Goal: Navigation & Orientation: Find specific page/section

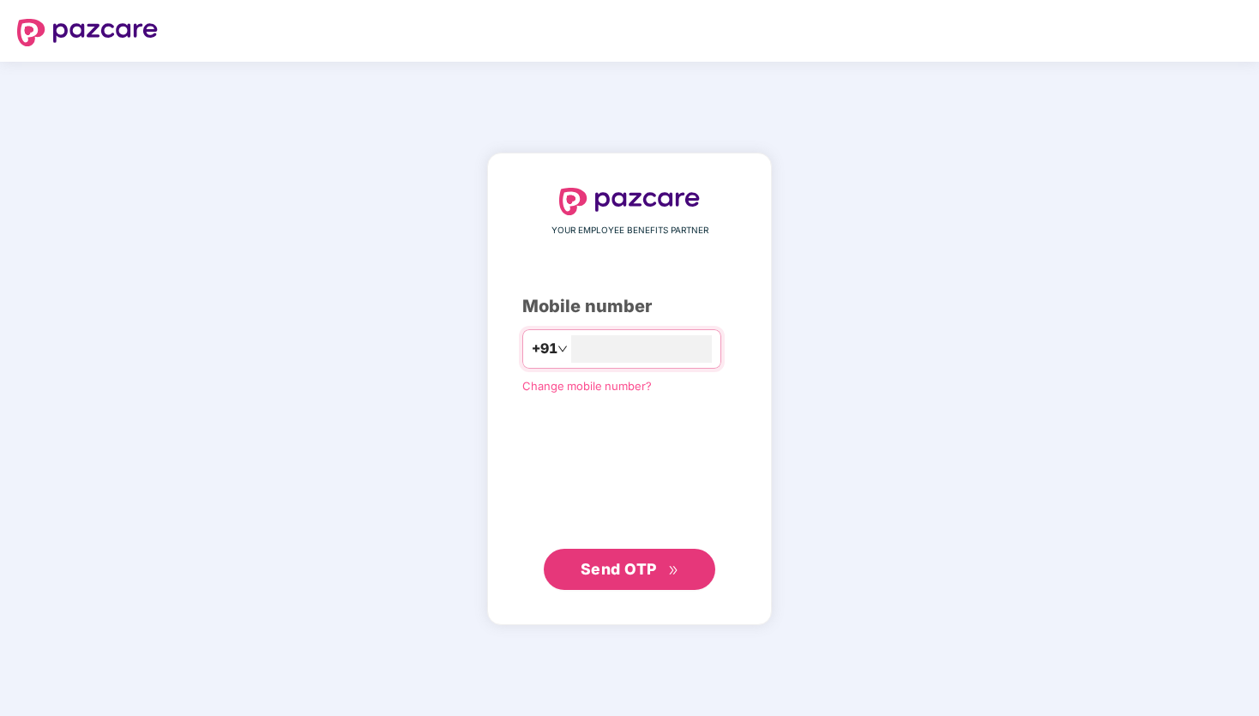
type input "**********"
click at [642, 584] on button "Send OTP" at bounding box center [630, 568] width 172 height 41
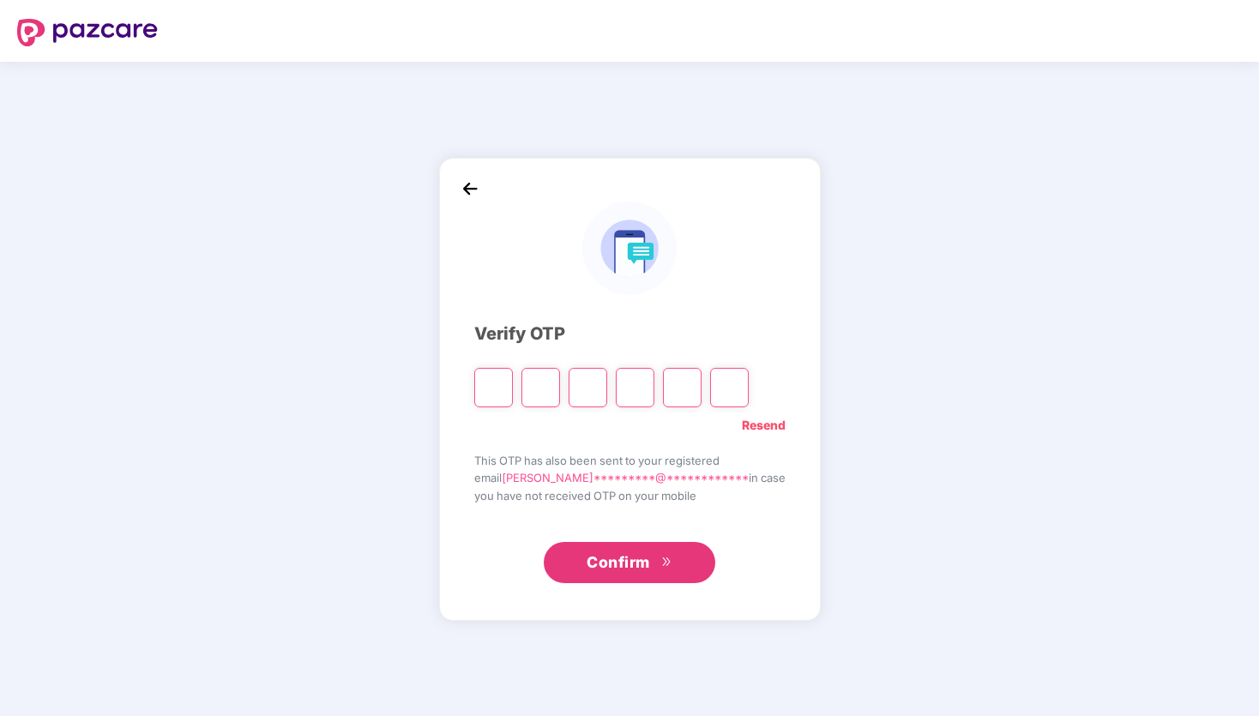
type input "*"
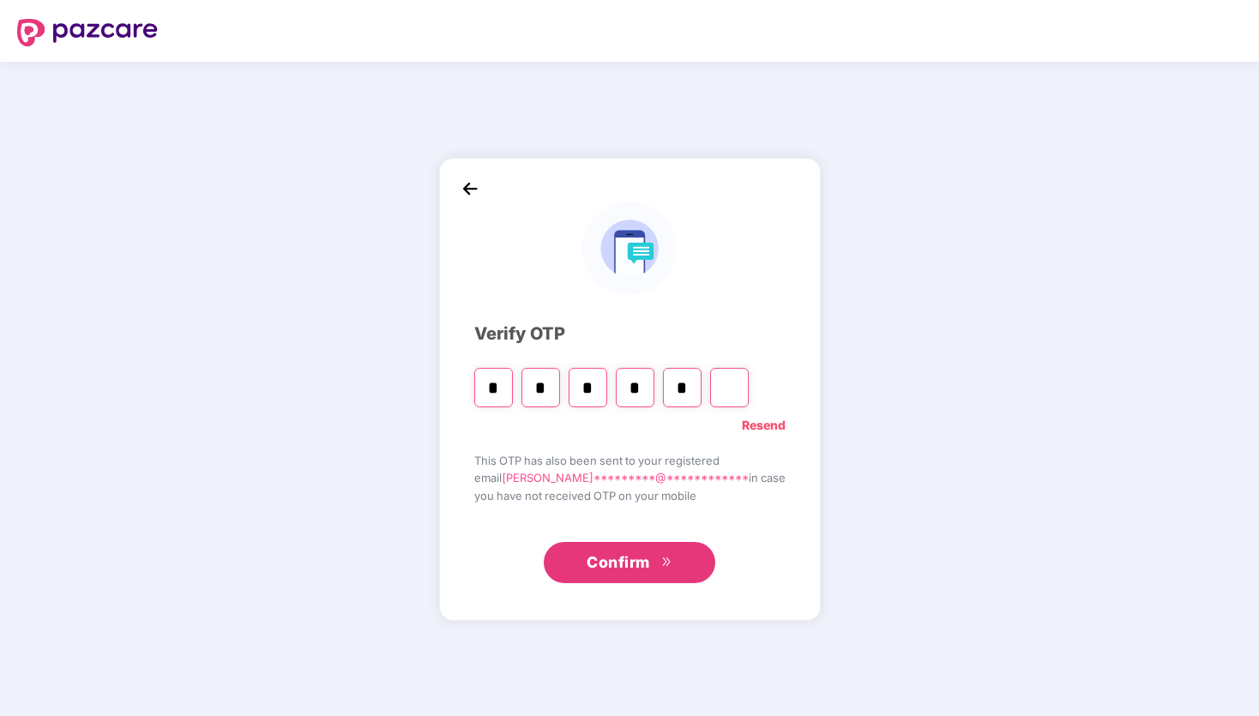
type input "*"
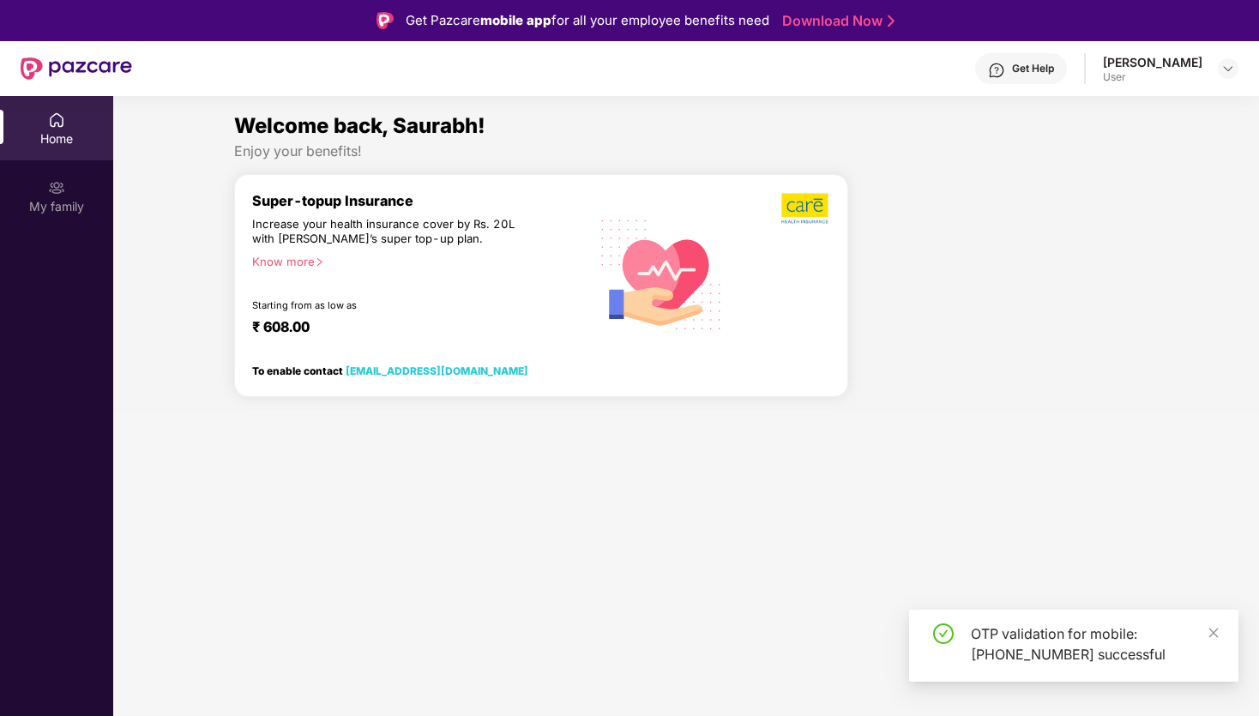
click at [424, 453] on section "Welcome back, Saurabh! Enjoy your benefits! Super-topup Insurance Increase your…" at bounding box center [686, 454] width 1146 height 716
click at [925, 292] on div at bounding box center [1000, 292] width 290 height 237
click at [273, 174] on div "Super-topup Insurance Increase your health insurance cover by Rs. 20L with [PER…" at bounding box center [541, 285] width 614 height 223
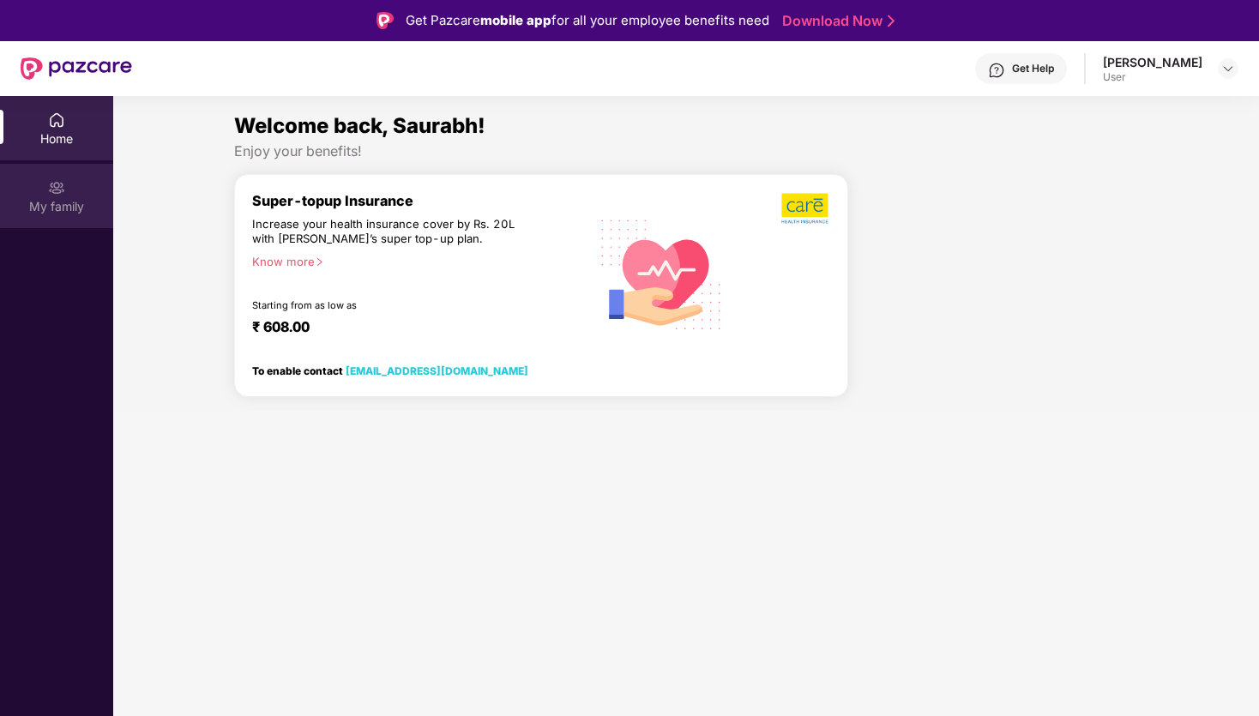
click at [45, 198] on div "My family" at bounding box center [56, 206] width 113 height 17
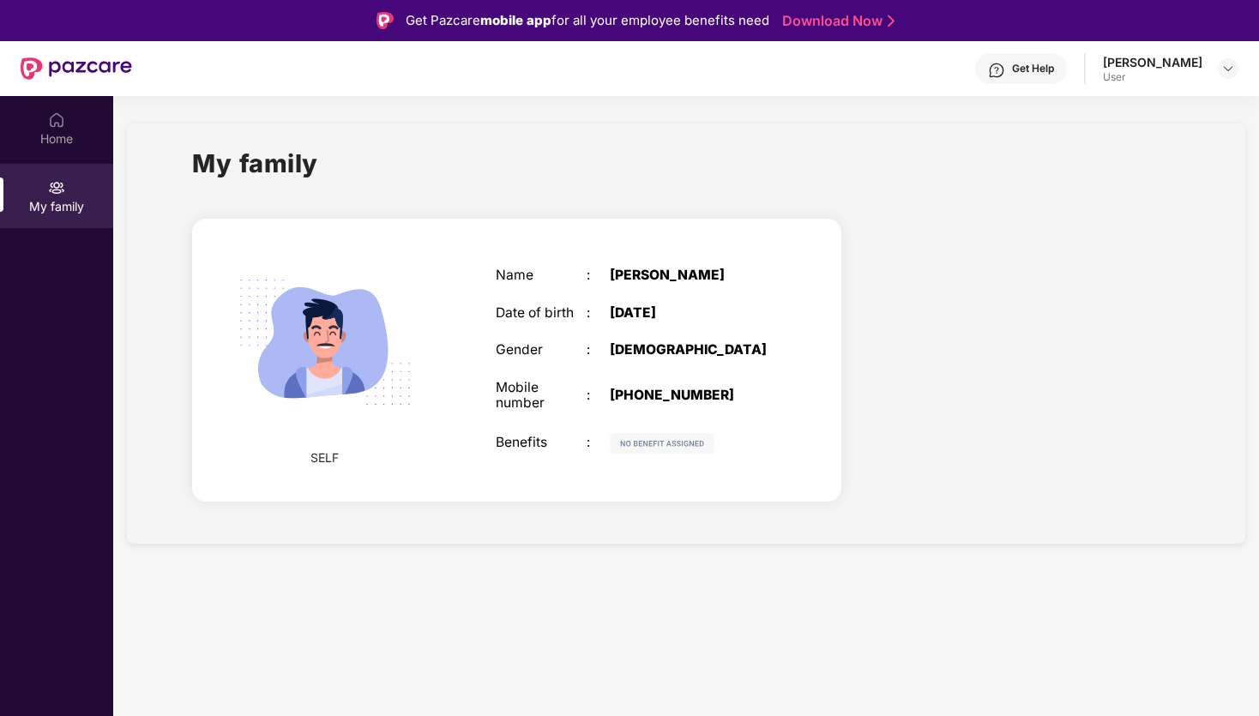
click at [257, 309] on img at bounding box center [325, 342] width 213 height 213
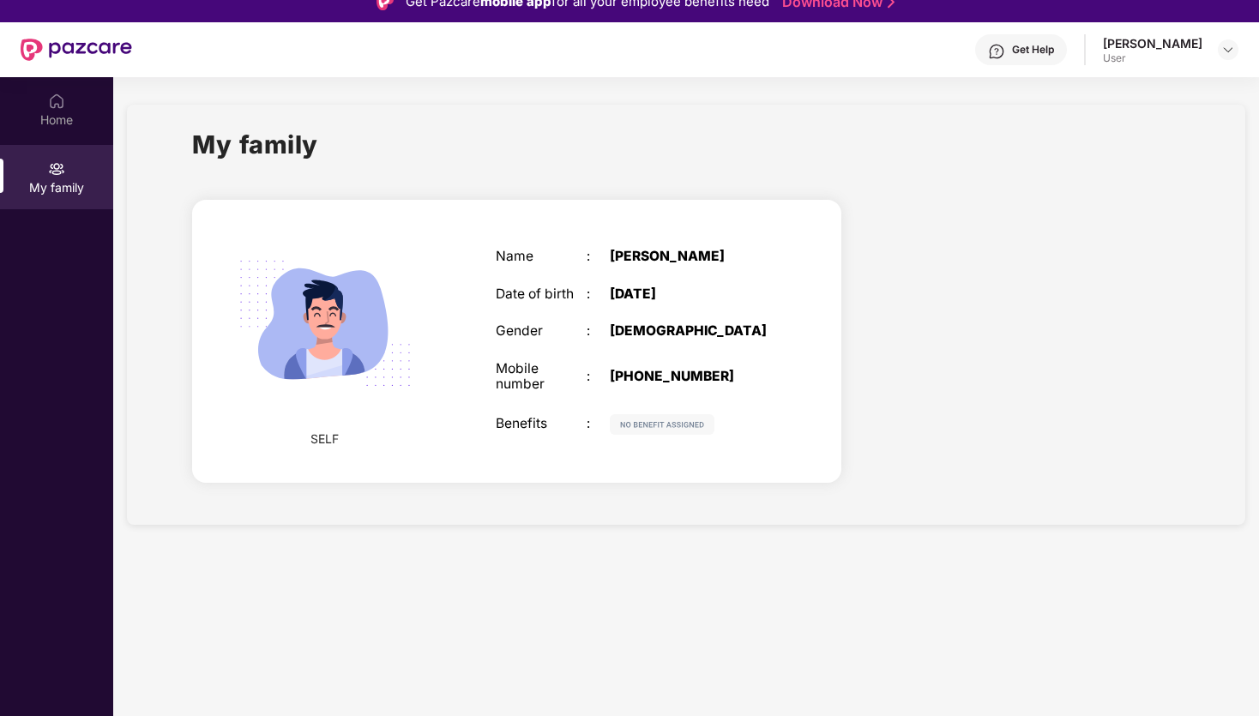
scroll to position [21, 0]
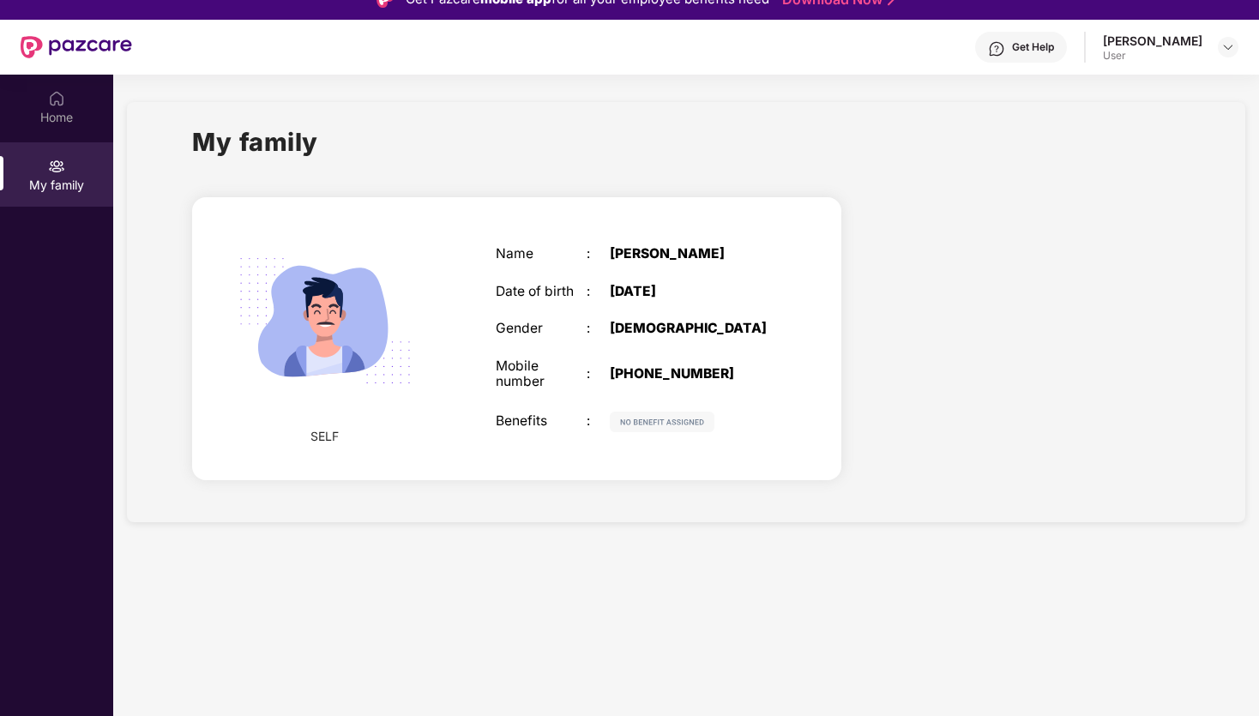
click at [557, 355] on div "Name : [PERSON_NAME] Date of birth : [DEMOGRAPHIC_DATA] Gender : [DEMOGRAPHIC_D…" at bounding box center [632, 339] width 307 height 229
click at [301, 283] on img at bounding box center [325, 320] width 213 height 213
click at [351, 431] on div "SELF" at bounding box center [325, 338] width 154 height 249
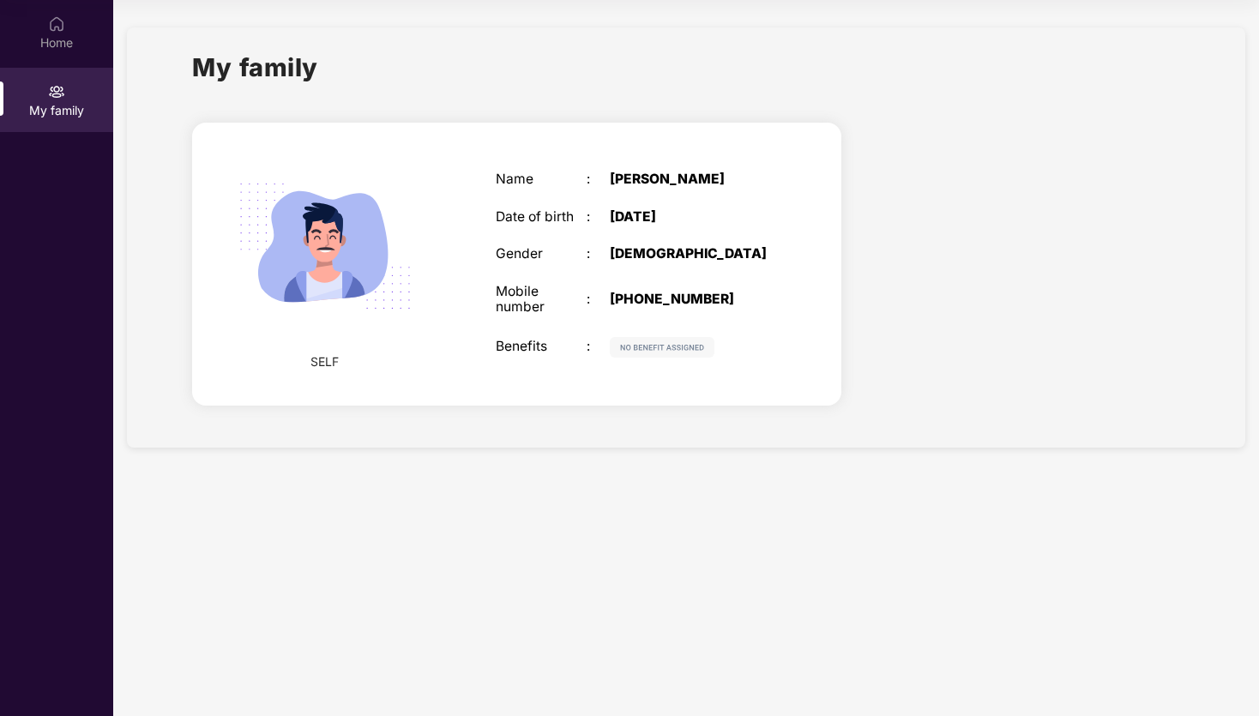
scroll to position [0, 0]
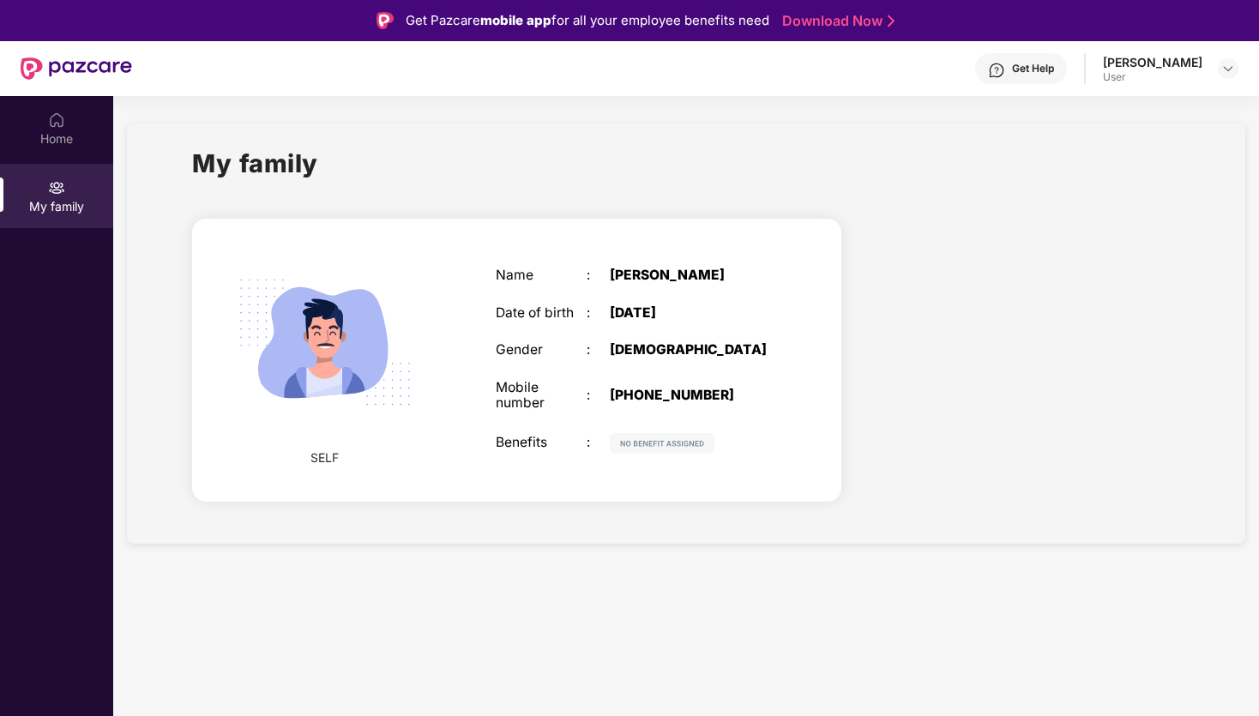
click at [1226, 81] on div "[PERSON_NAME] User" at bounding box center [1170, 69] width 135 height 30
click at [1225, 68] on img at bounding box center [1228, 69] width 14 height 14
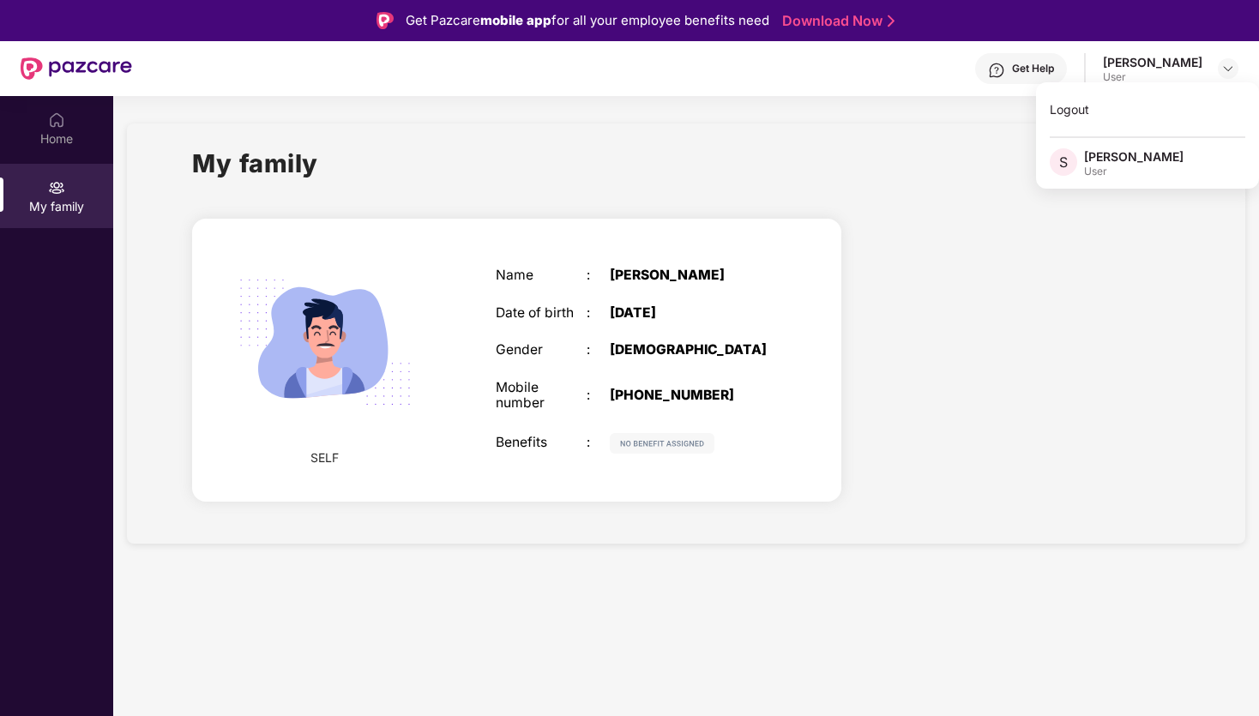
click at [603, 225] on div "SELF Name : [PERSON_NAME] Date of birth : [DEMOGRAPHIC_DATA] Gender : [DEMOGRAP…" at bounding box center [516, 360] width 649 height 283
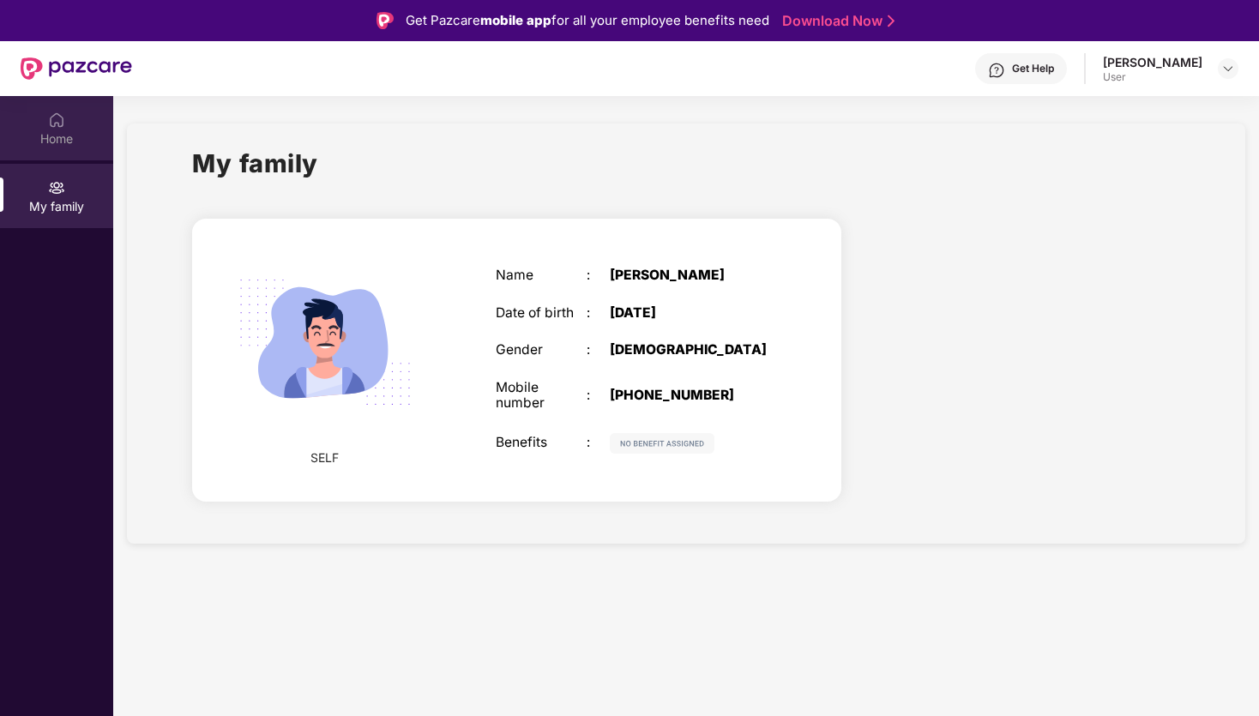
click at [69, 134] on div "Home" at bounding box center [56, 138] width 113 height 17
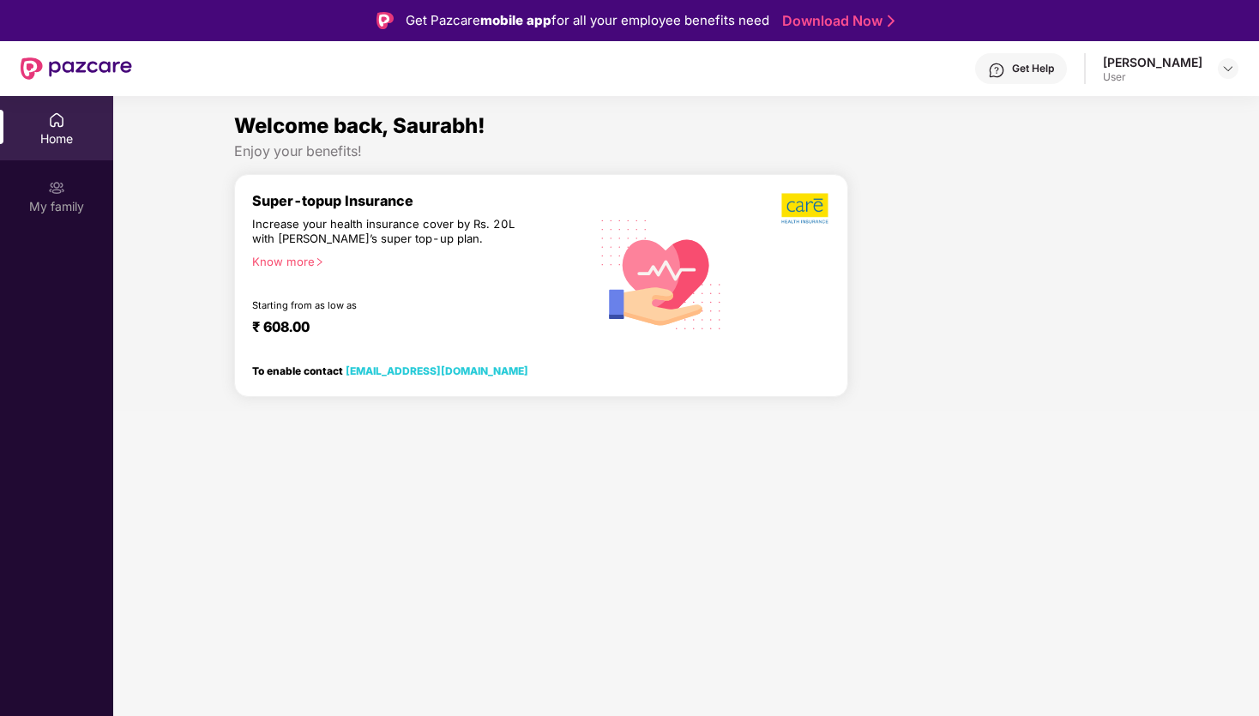
click at [242, 326] on div "Super-topup Insurance Increase your health insurance cover by Rs. 20L with [PER…" at bounding box center [541, 285] width 614 height 223
click at [297, 396] on div "Super-topup Insurance Increase your health insurance cover by Rs. 20L with [PER…" at bounding box center [541, 292] width 614 height 237
drag, startPoint x: 261, startPoint y: 131, endPoint x: 579, endPoint y: 134, distance: 318.2
click at [580, 134] on div "Welcome back, Saurabh!" at bounding box center [686, 126] width 904 height 33
click at [579, 134] on div "Welcome back, Saurabh!" at bounding box center [686, 126] width 904 height 33
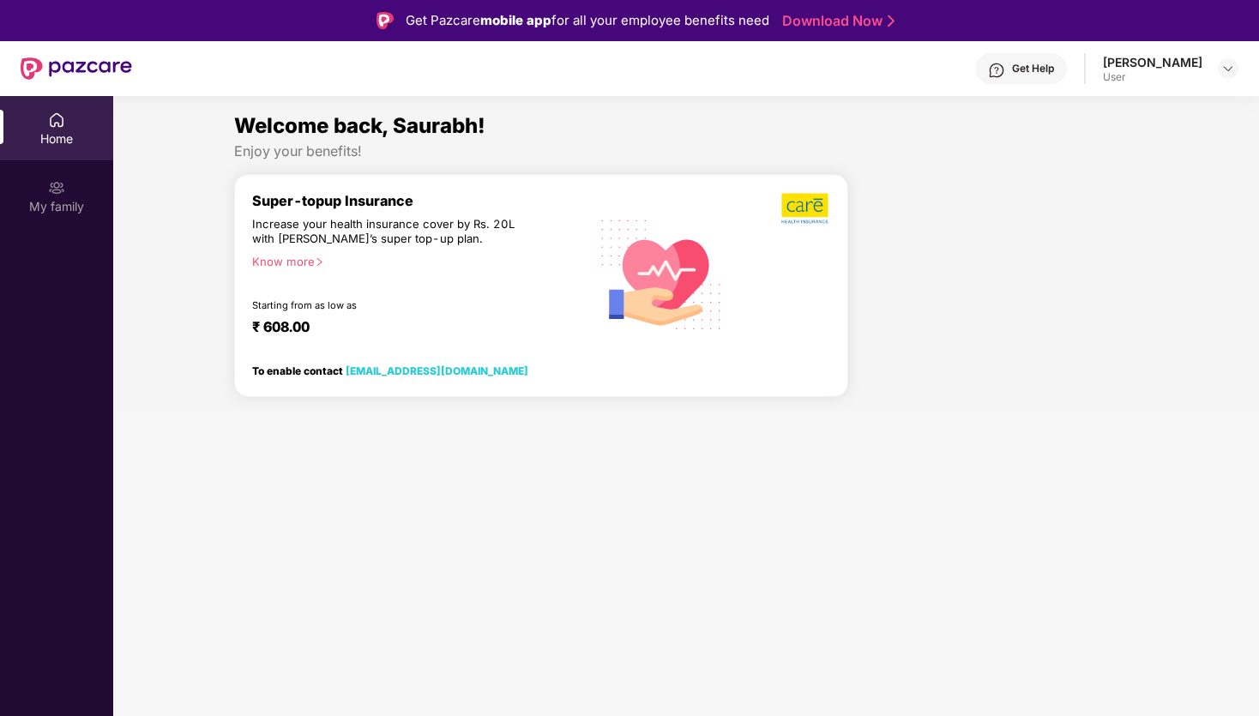
click at [690, 208] on img at bounding box center [661, 273] width 145 height 147
click at [363, 389] on div "Super-topup Insurance Increase your health insurance cover by Rs. 20L with [PER…" at bounding box center [541, 285] width 614 height 223
click at [1049, 65] on div "Get Help" at bounding box center [1033, 69] width 42 height 14
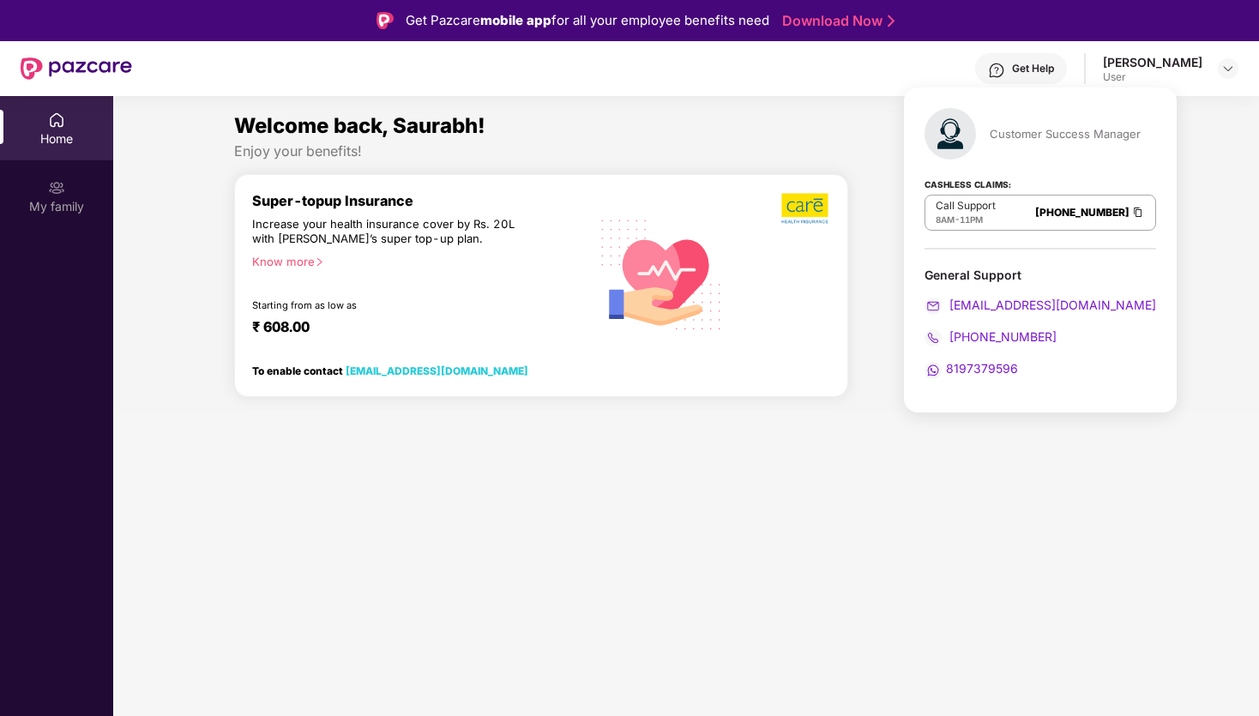
click at [908, 190] on div "Customer Success Manager Cashless Claims: Call Support 8AM - 11PM [PHONE_NUMBER…" at bounding box center [1040, 249] width 273 height 325
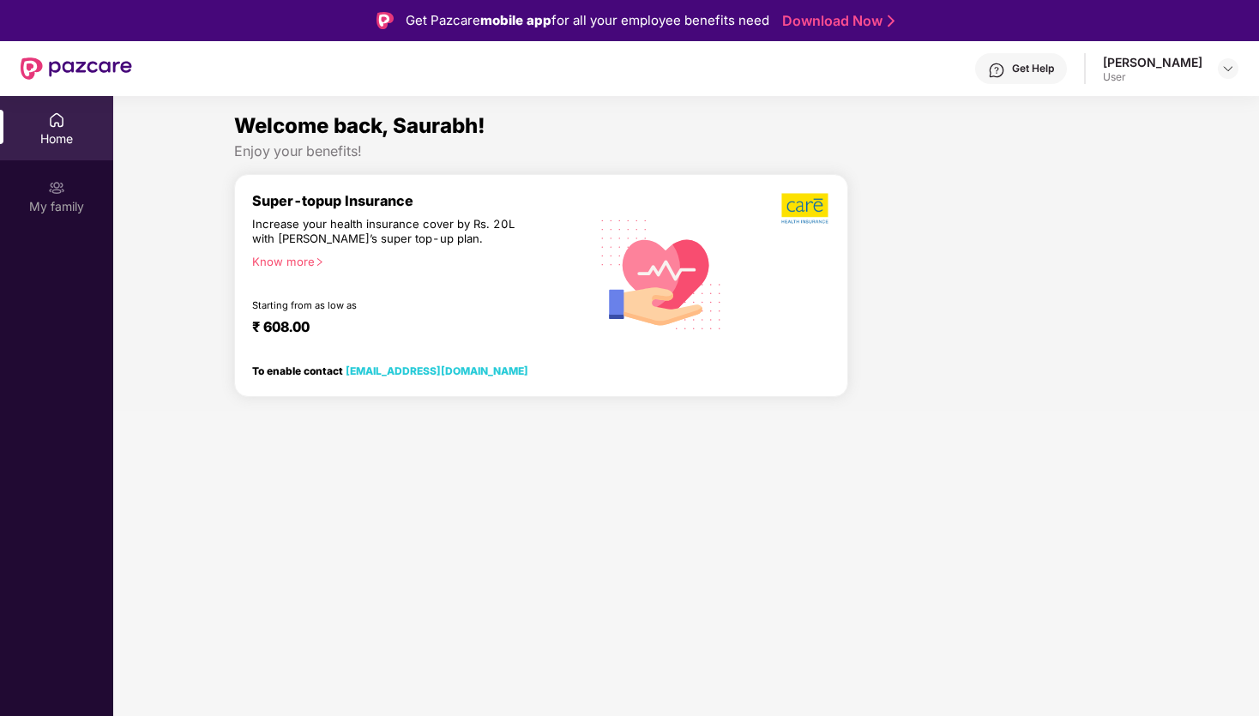
click at [885, 200] on div at bounding box center [1000, 292] width 290 height 237
click at [1221, 69] on img at bounding box center [1228, 69] width 14 height 14
click at [849, 143] on div "Enjoy your benefits!" at bounding box center [686, 151] width 904 height 18
click at [848, 149] on div "Enjoy your benefits!" at bounding box center [686, 151] width 904 height 18
click at [890, 127] on div "Welcome back, Saurabh!" at bounding box center [686, 126] width 904 height 33
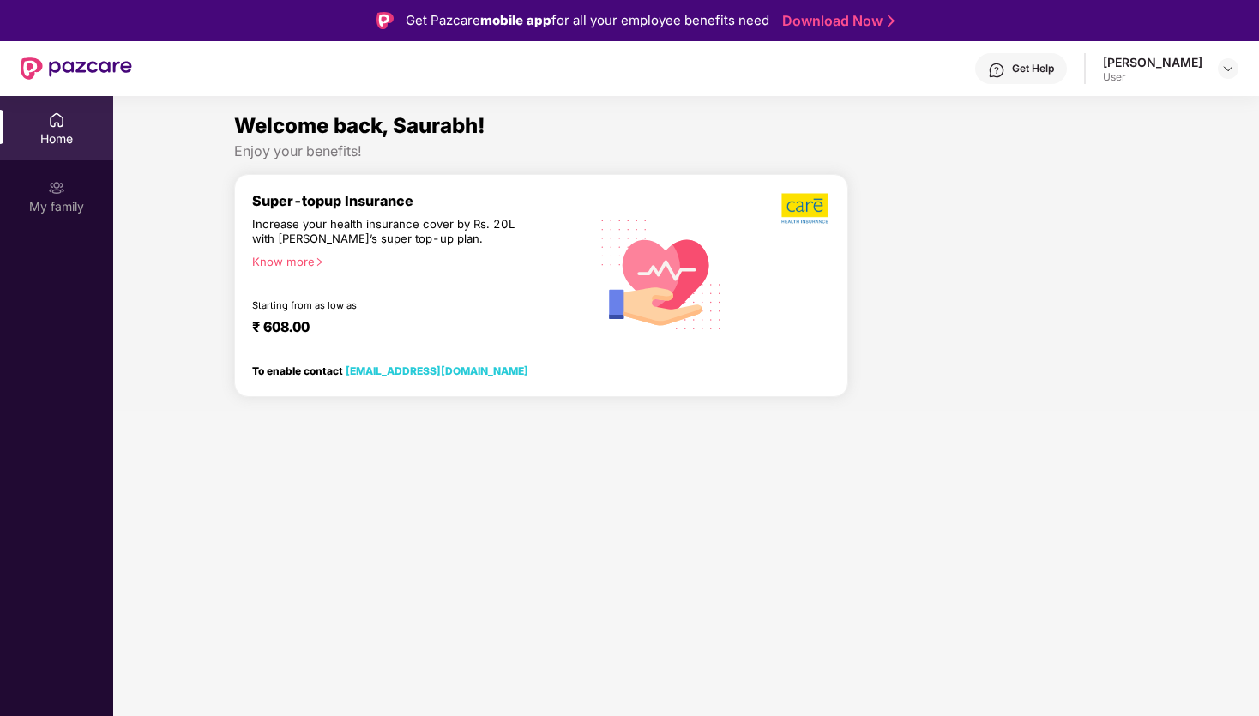
click at [910, 145] on div "Enjoy your benefits!" at bounding box center [686, 151] width 904 height 18
